Goal: Task Accomplishment & Management: Use online tool/utility

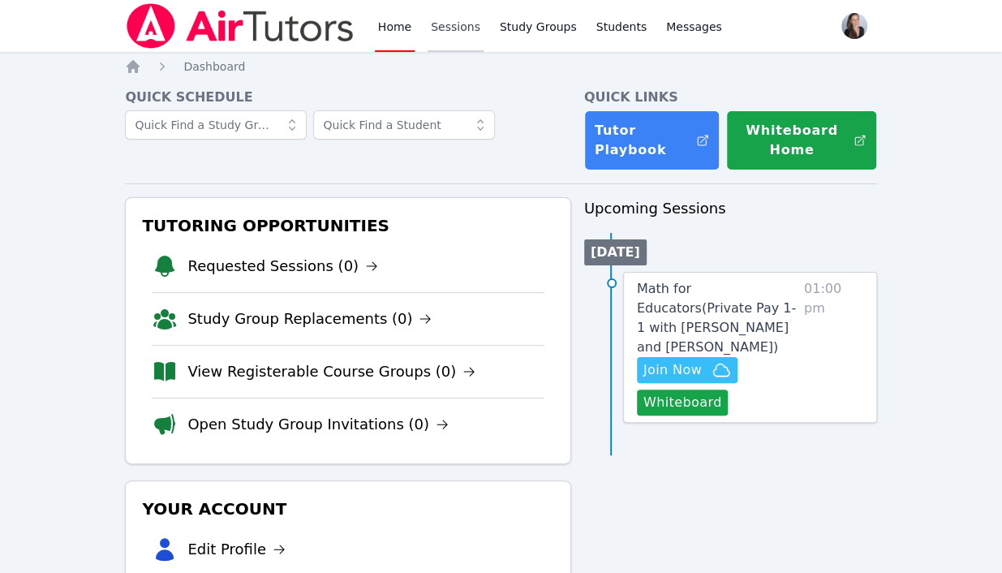
click at [450, 21] on link "Sessions" at bounding box center [456, 26] width 56 height 52
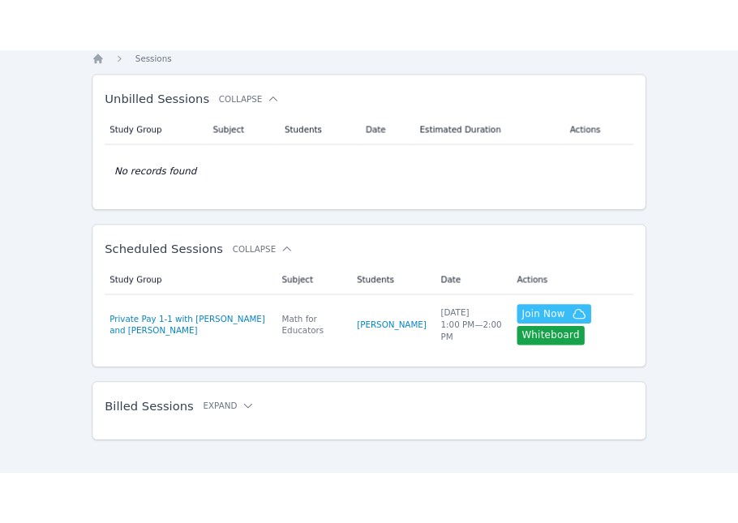
scroll to position [58, 0]
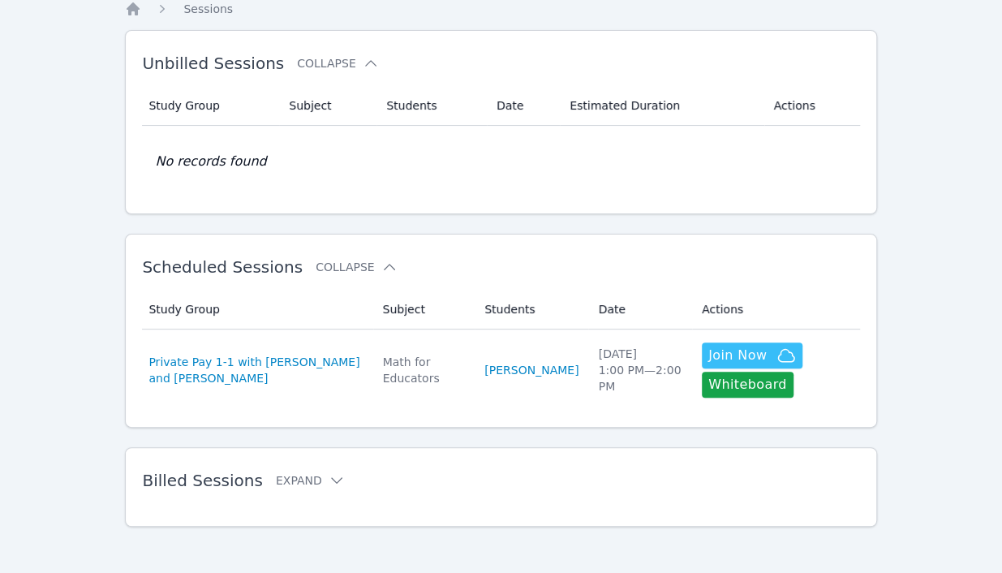
click at [22, 475] on div "Home Sessions Study Groups Students Messages Open user menu Jessica Koehler Ope…" at bounding box center [501, 260] width 1002 height 636
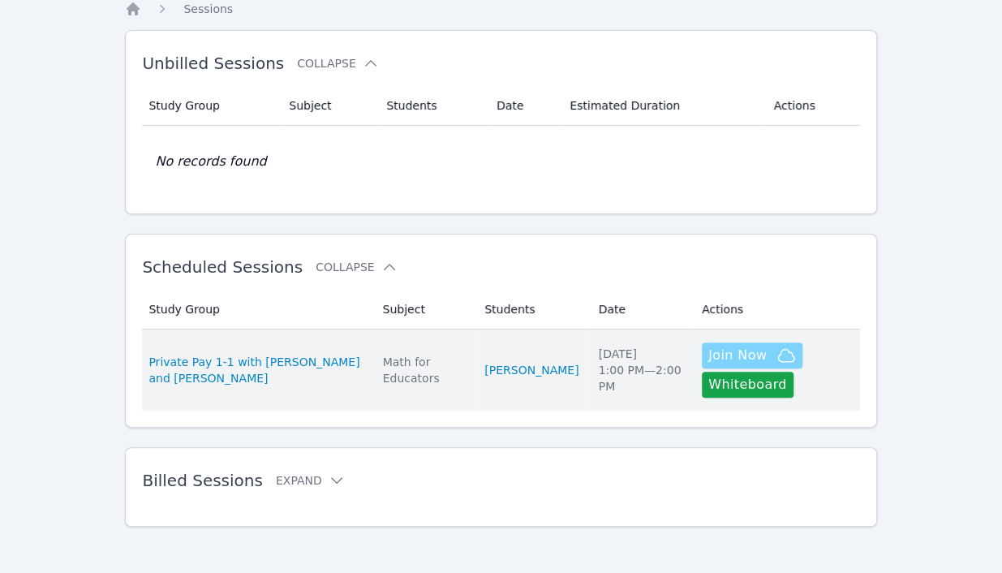
click at [711, 358] on span "Join Now" at bounding box center [737, 355] width 58 height 19
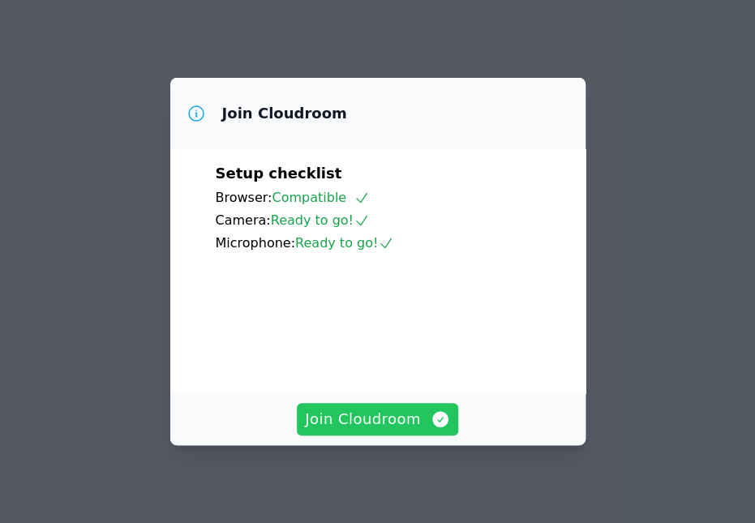
click at [363, 419] on span "Join Cloudroom" at bounding box center [377, 419] width 145 height 23
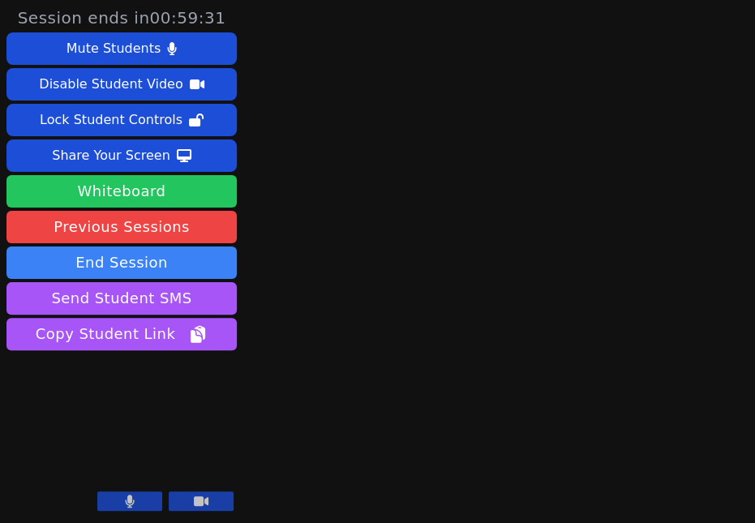
click at [135, 191] on button "Whiteboard" at bounding box center [121, 191] width 230 height 32
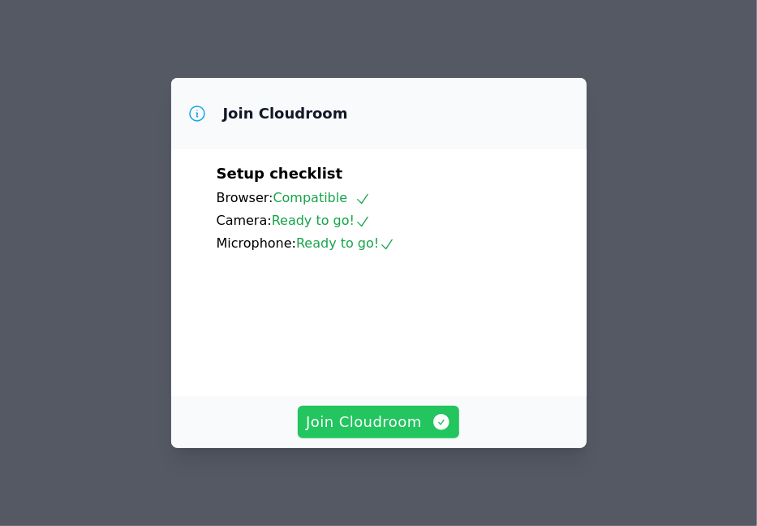
click at [365, 425] on span "Join Cloudroom" at bounding box center [378, 421] width 145 height 23
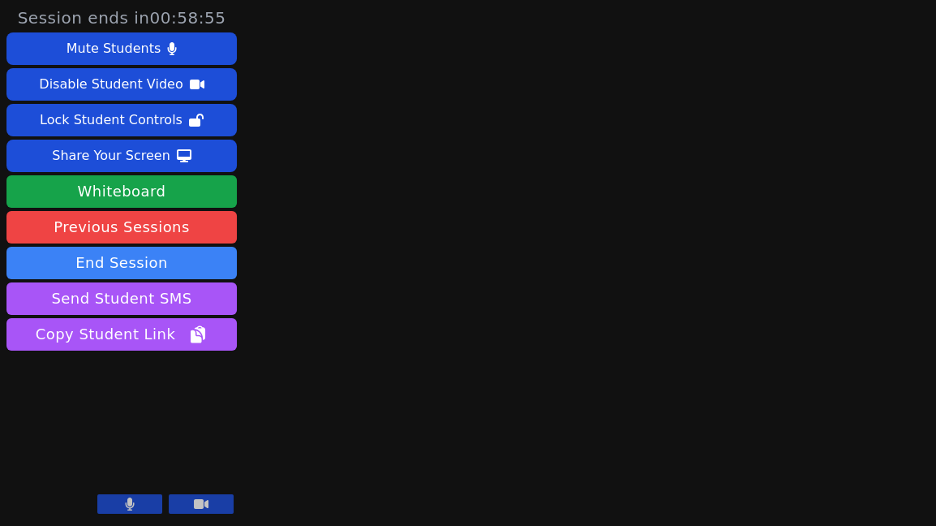
drag, startPoint x: 547, startPoint y: 395, endPoint x: 500, endPoint y: 426, distance: 56.3
click at [500, 426] on main at bounding box center [590, 263] width 231 height 526
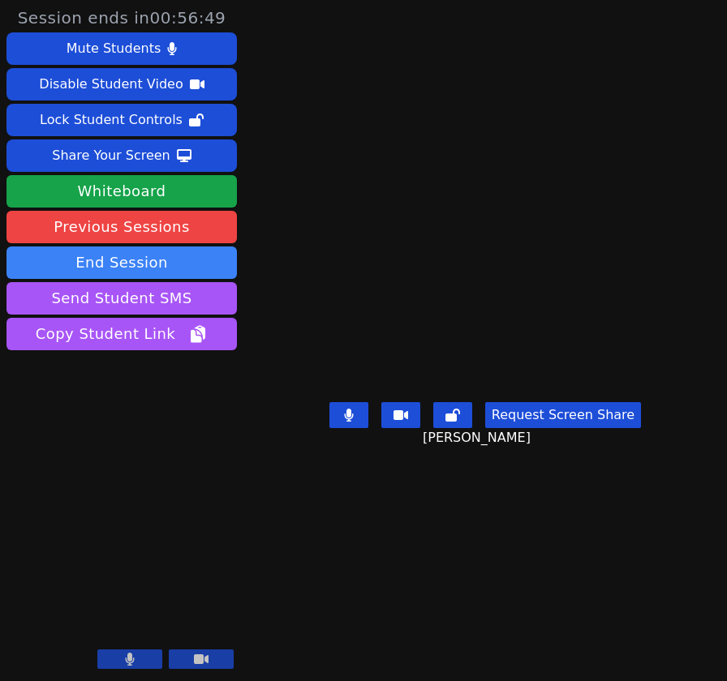
click at [414, 525] on main "Mischa Holles Request Screen Share Mischa Holles" at bounding box center [485, 340] width 369 height 681
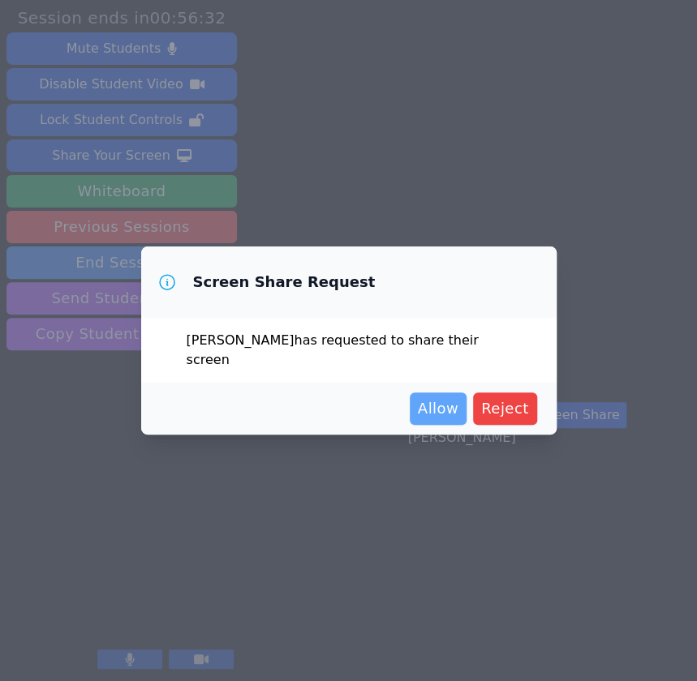
click at [439, 402] on span "Allow" at bounding box center [438, 409] width 41 height 23
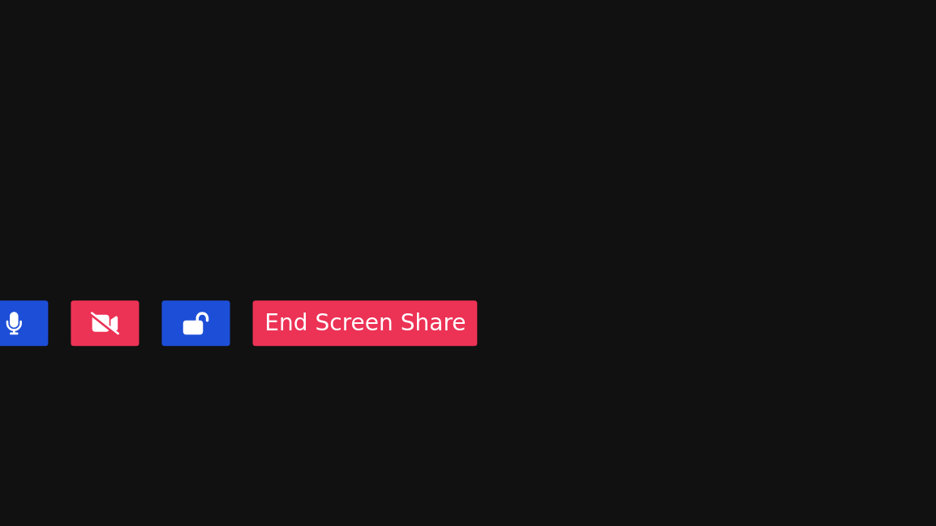
click at [486, 256] on video at bounding box center [519, 231] width 243 height 160
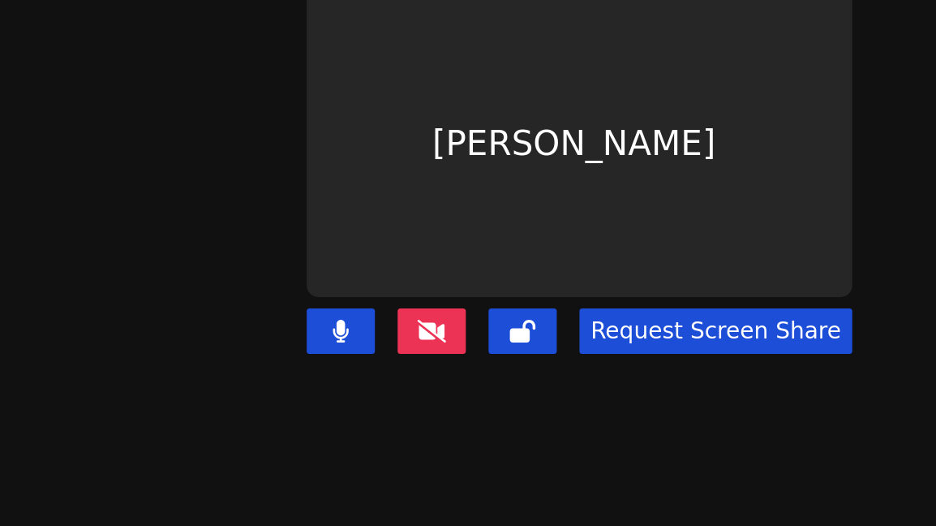
click at [635, 324] on button "Request Screen Share" at bounding box center [668, 337] width 156 height 26
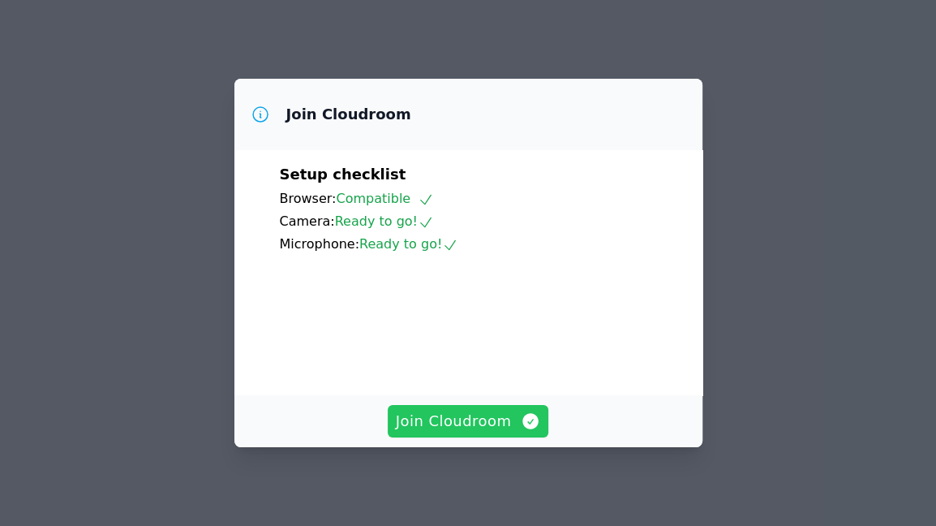
click at [475, 425] on span "Join Cloudroom" at bounding box center [468, 421] width 145 height 23
click at [462, 428] on span "Join Cloudroom" at bounding box center [468, 421] width 145 height 23
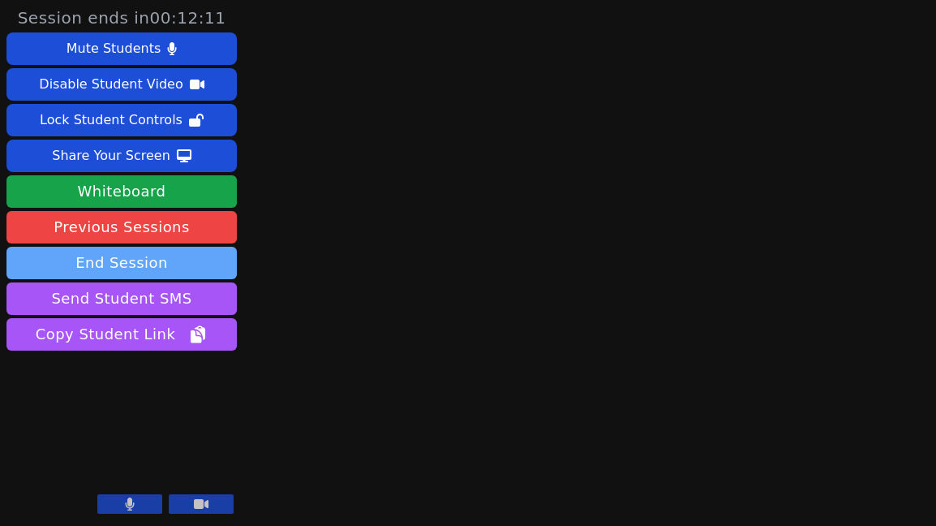
click at [103, 254] on button "End Session" at bounding box center [121, 263] width 230 height 32
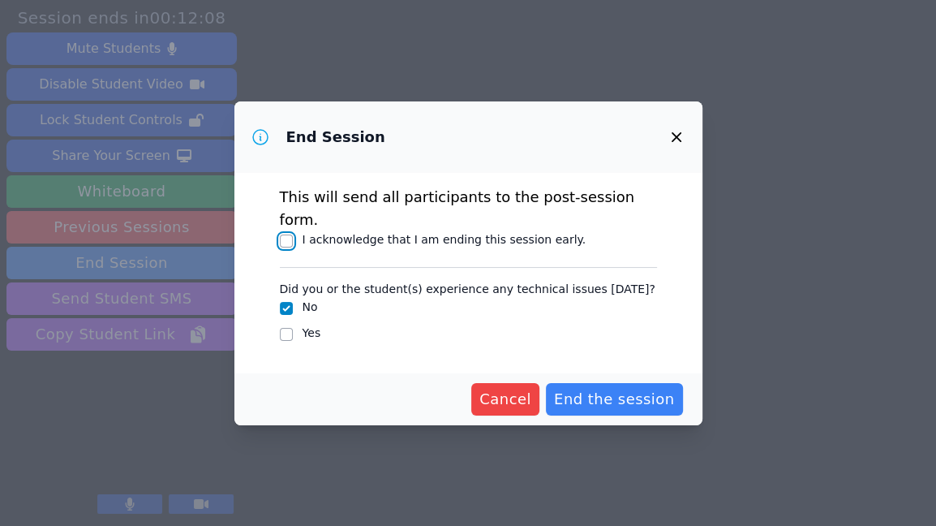
click at [281, 234] on input "I acknowledge that I am ending this session early." at bounding box center [286, 240] width 13 height 13
checkbox input "true"
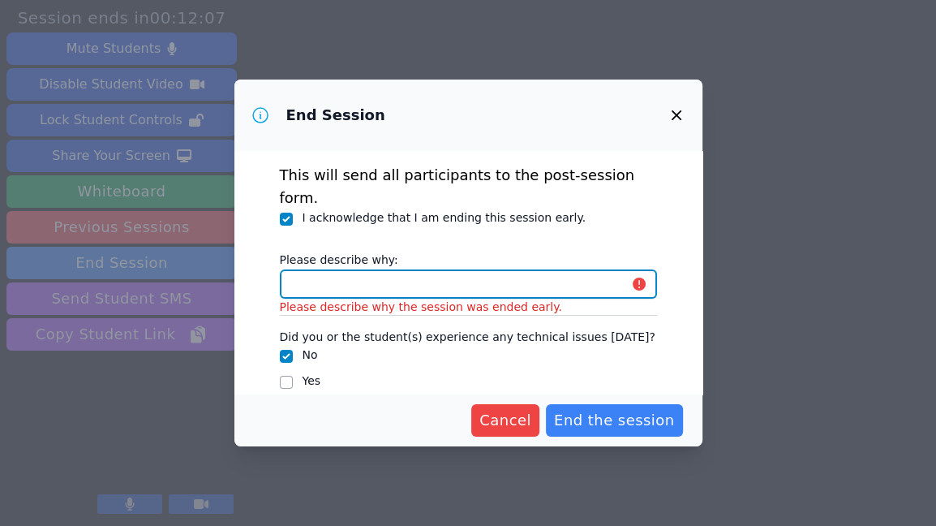
click at [307, 269] on input "Please describe why:" at bounding box center [468, 283] width 377 height 29
type input "f"
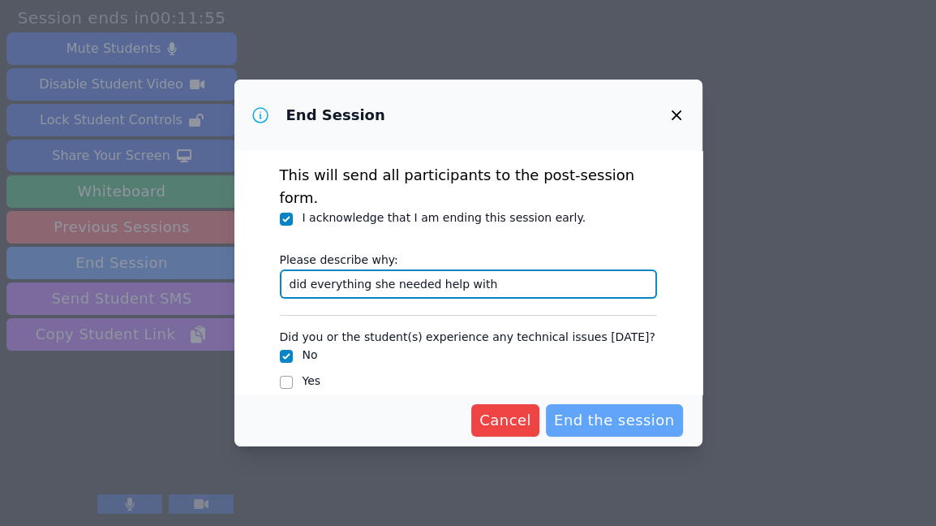
type input "did everything she needed help with"
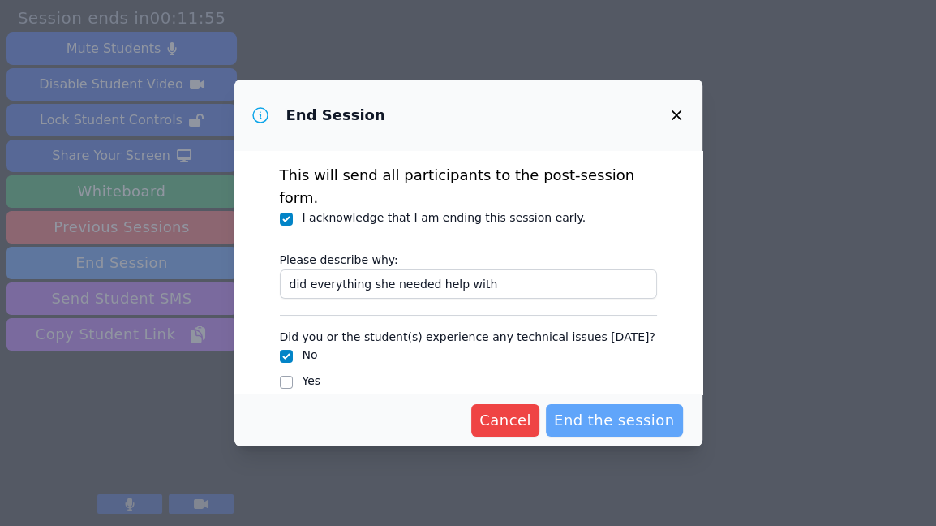
click at [605, 413] on span "End the session" at bounding box center [614, 420] width 121 height 23
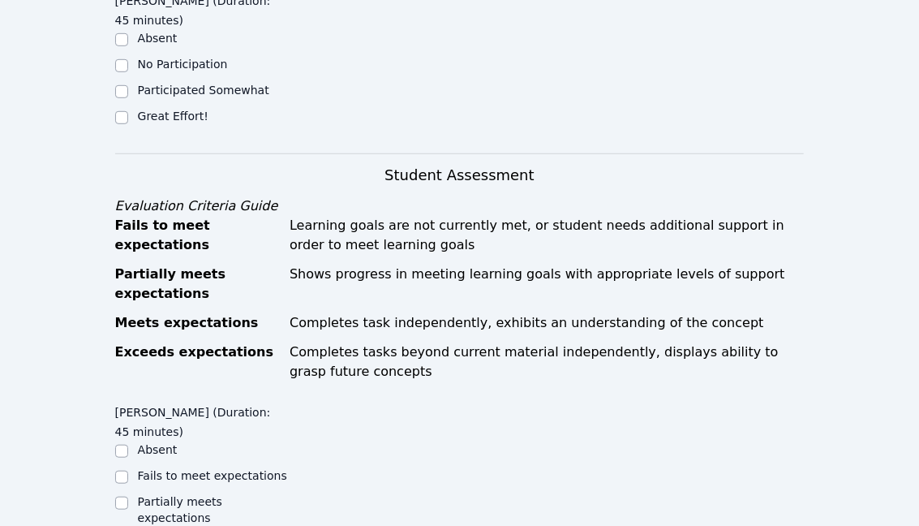
scroll to position [455, 0]
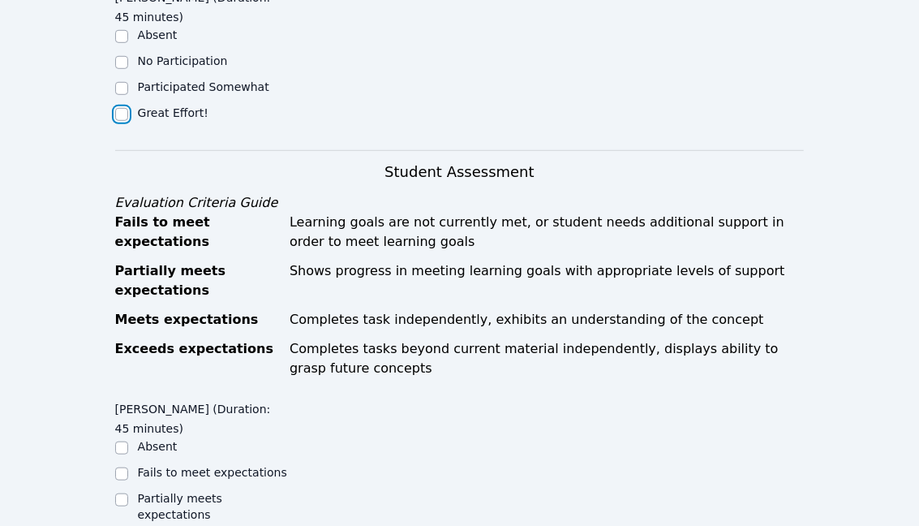
click at [122, 108] on input "Great Effort!" at bounding box center [121, 114] width 13 height 13
checkbox input "true"
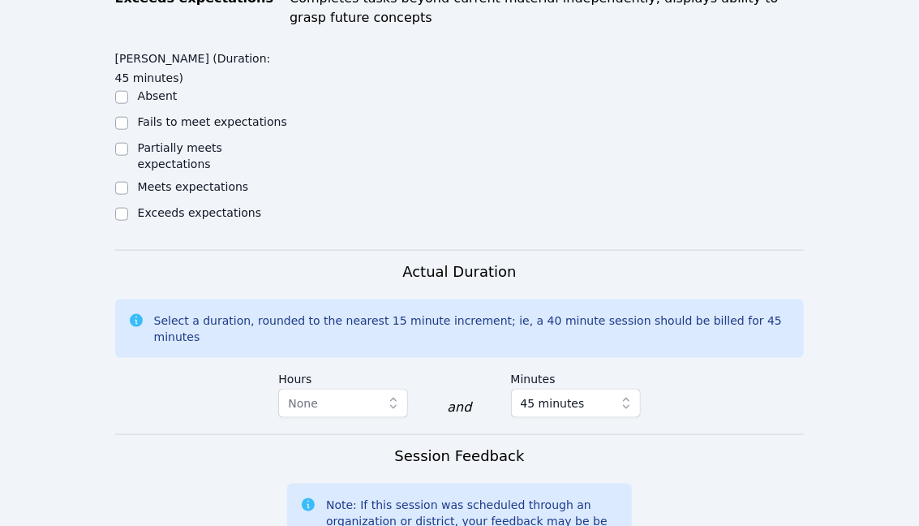
scroll to position [815, 0]
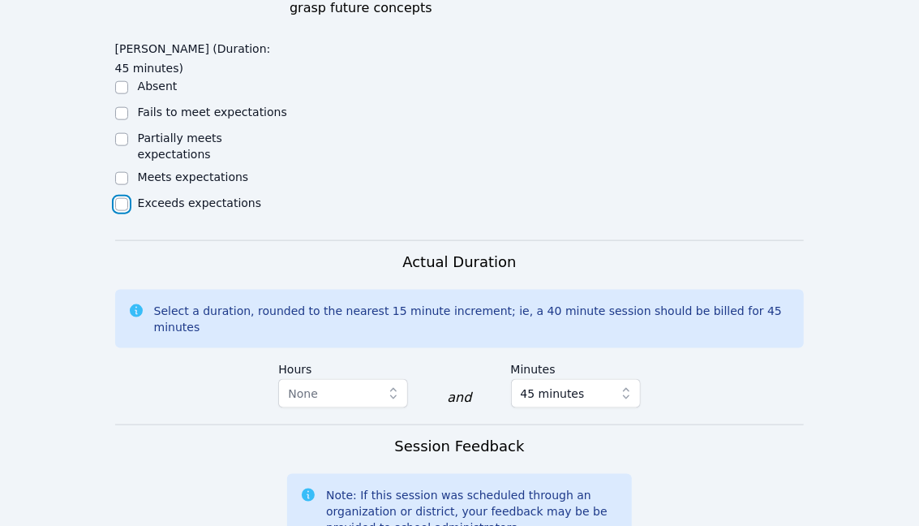
click at [122, 198] on input "Exceeds expectations" at bounding box center [121, 204] width 13 height 13
checkbox input "true"
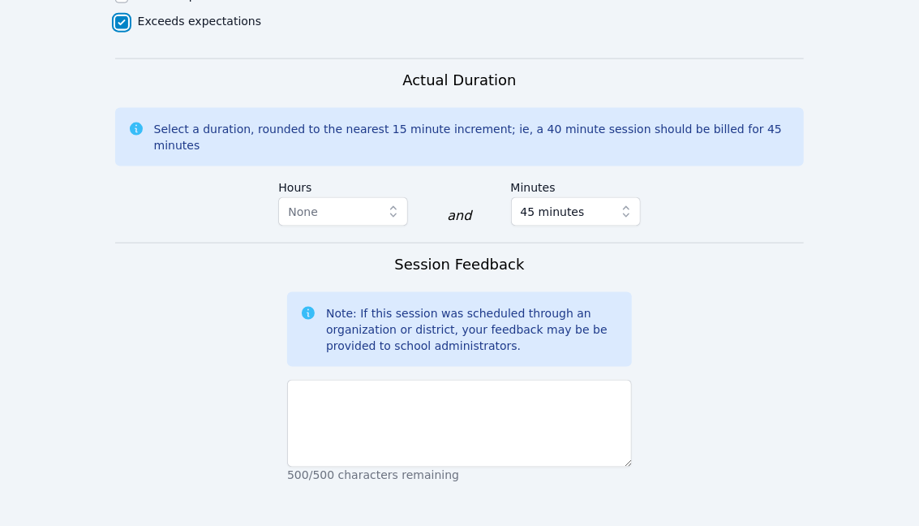
scroll to position [1001, 0]
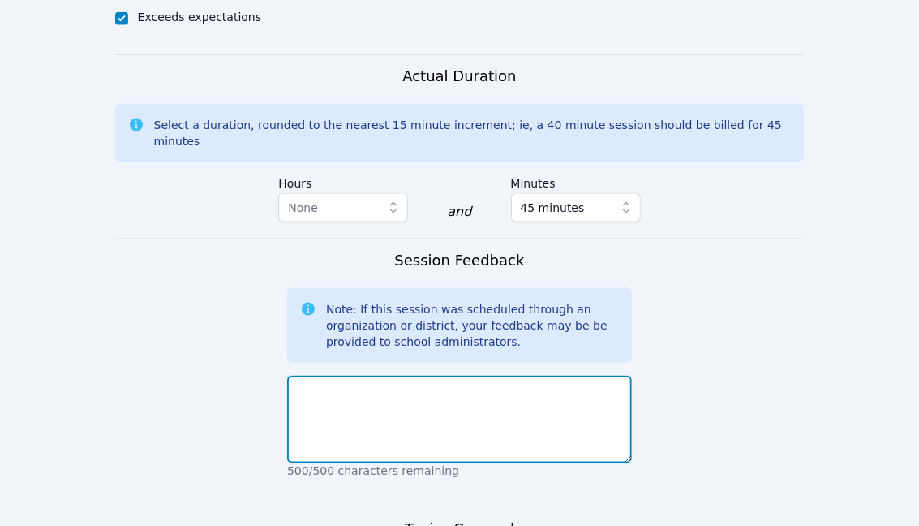
click at [372, 376] on textarea at bounding box center [459, 420] width 345 height 88
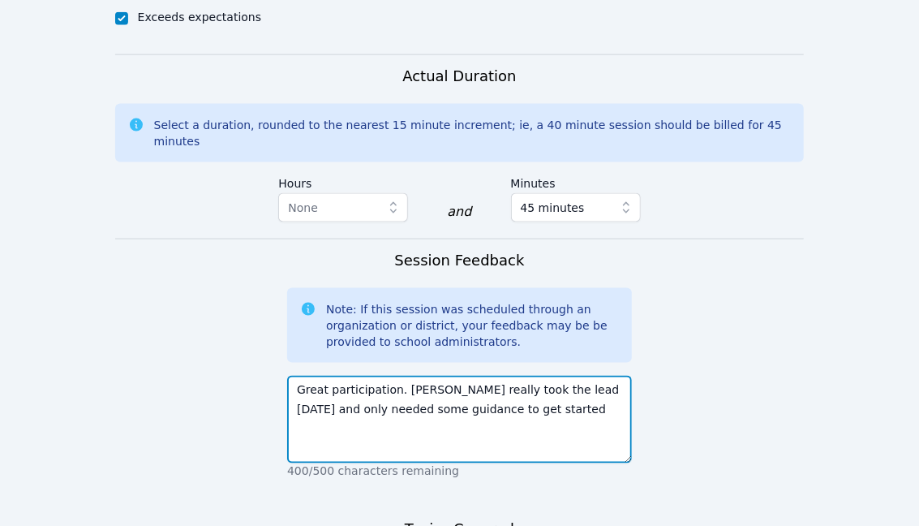
type textarea "Great participation. [PERSON_NAME] really took the lead [DATE] and only needed …"
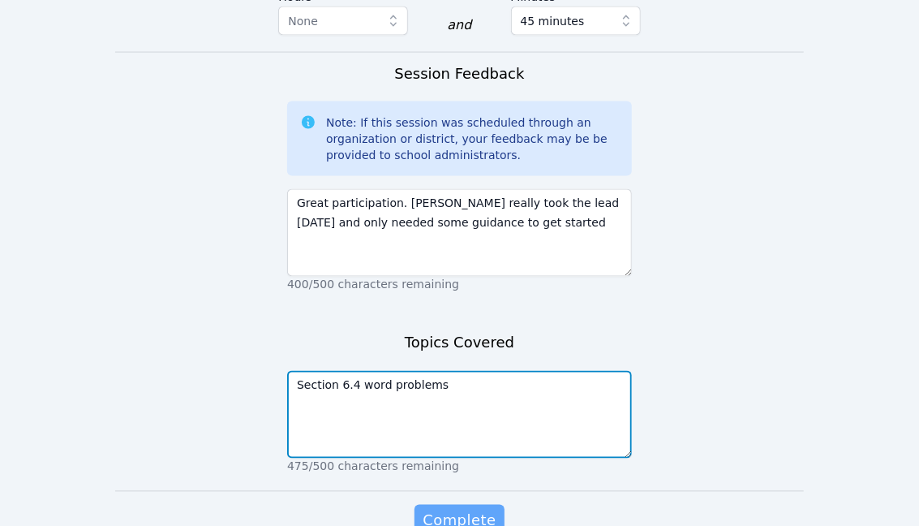
type textarea "Section 6.4 word problems"
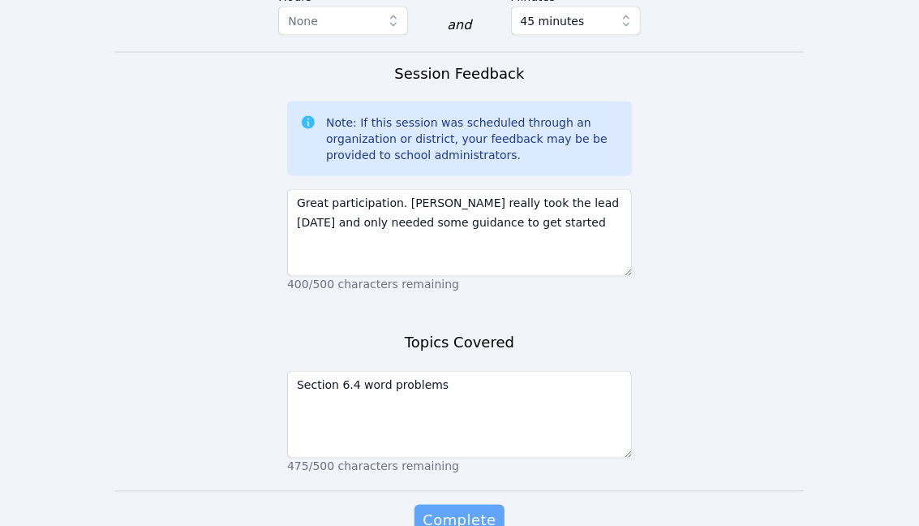
click at [445, 509] on span "Complete" at bounding box center [459, 520] width 73 height 23
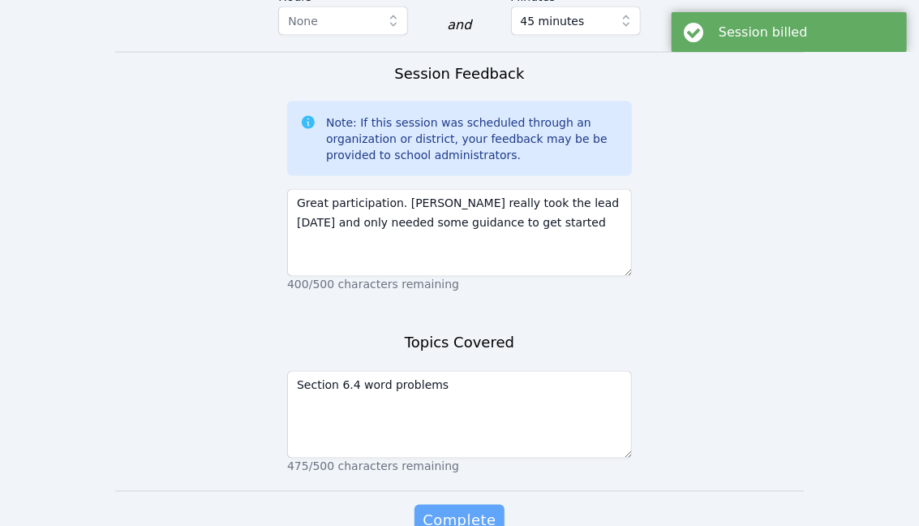
scroll to position [0, 0]
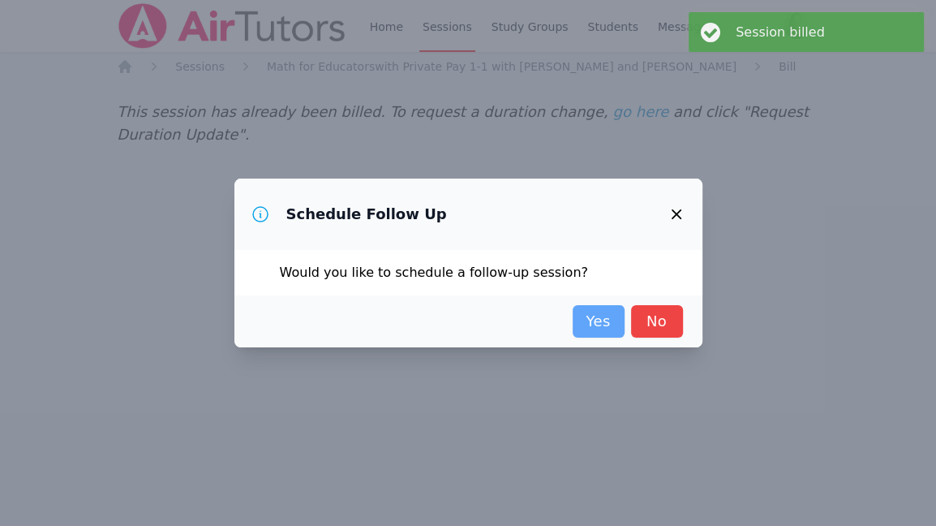
click at [600, 323] on link "Yes" at bounding box center [599, 321] width 52 height 32
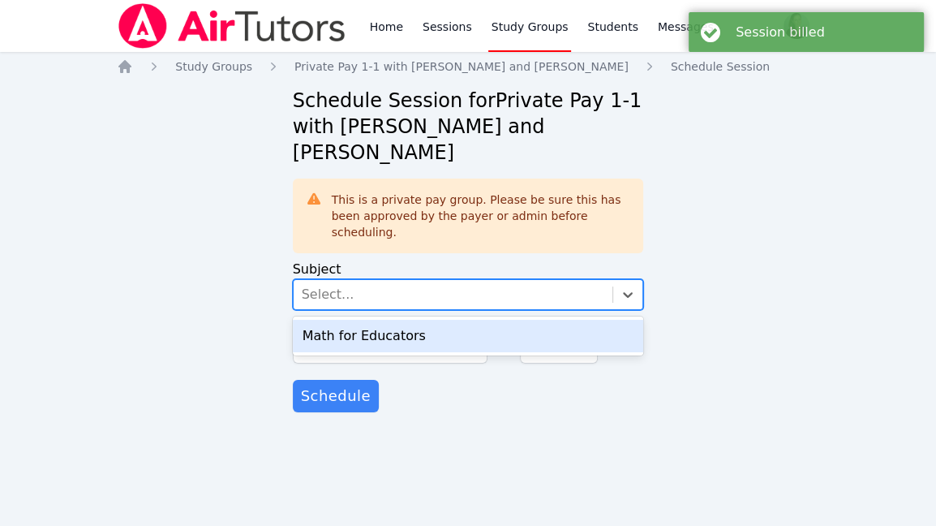
click at [350, 280] on div "Select..." at bounding box center [454, 294] width 320 height 29
click at [365, 320] on div "Math for Educators" at bounding box center [468, 336] width 351 height 32
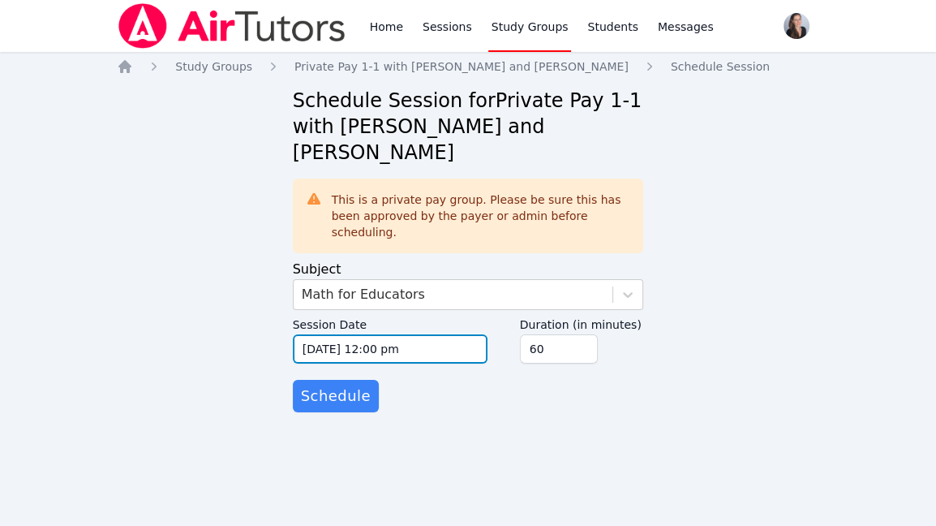
click at [308, 334] on input "[DATE] 12:00 pm" at bounding box center [390, 348] width 195 height 29
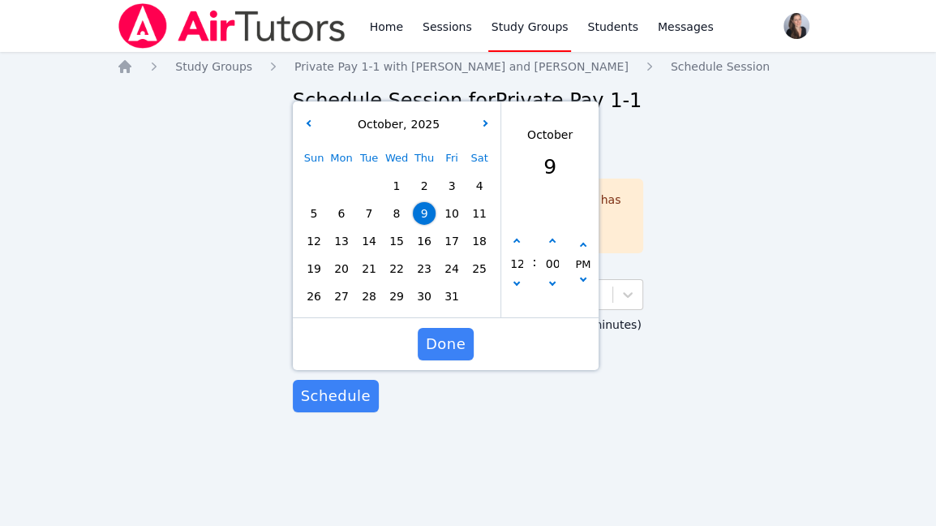
click at [418, 230] on span "16" at bounding box center [424, 241] width 23 height 23
click at [515, 234] on button "button" at bounding box center [517, 242] width 16 height 16
type input "[DATE] 01:00 pm"
type input "01"
click at [437, 333] on span "Done" at bounding box center [446, 344] width 40 height 23
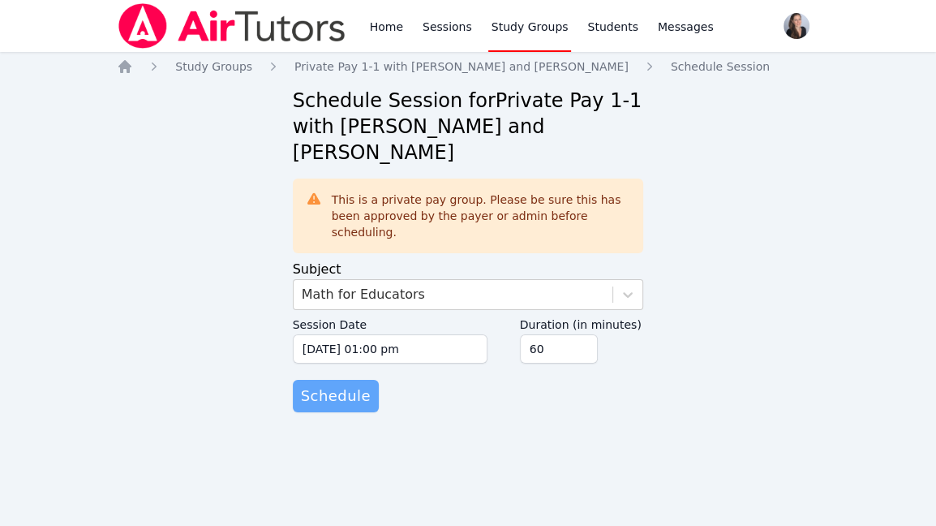
click at [313, 385] on span "Schedule" at bounding box center [336, 396] width 70 height 23
